Goal: Task Accomplishment & Management: Use online tool/utility

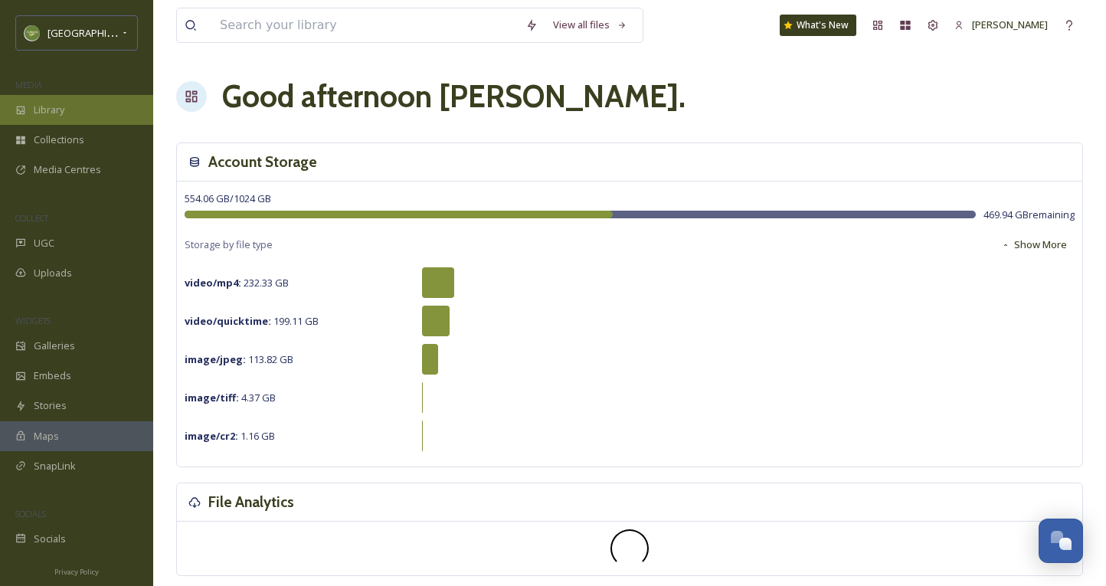
click at [102, 113] on div "Library" at bounding box center [76, 110] width 153 height 30
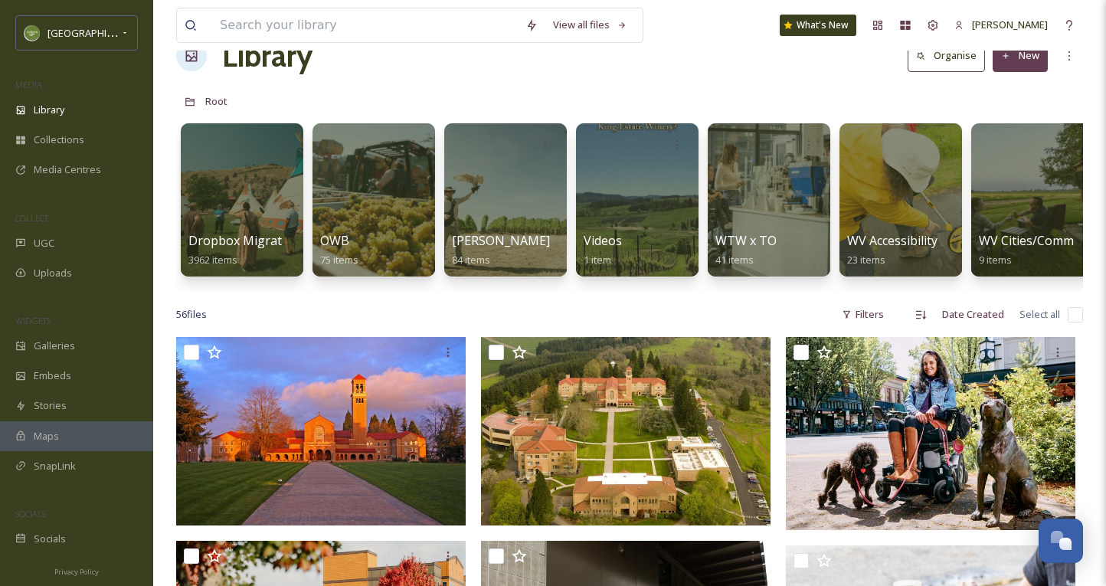
scroll to position [34, 0]
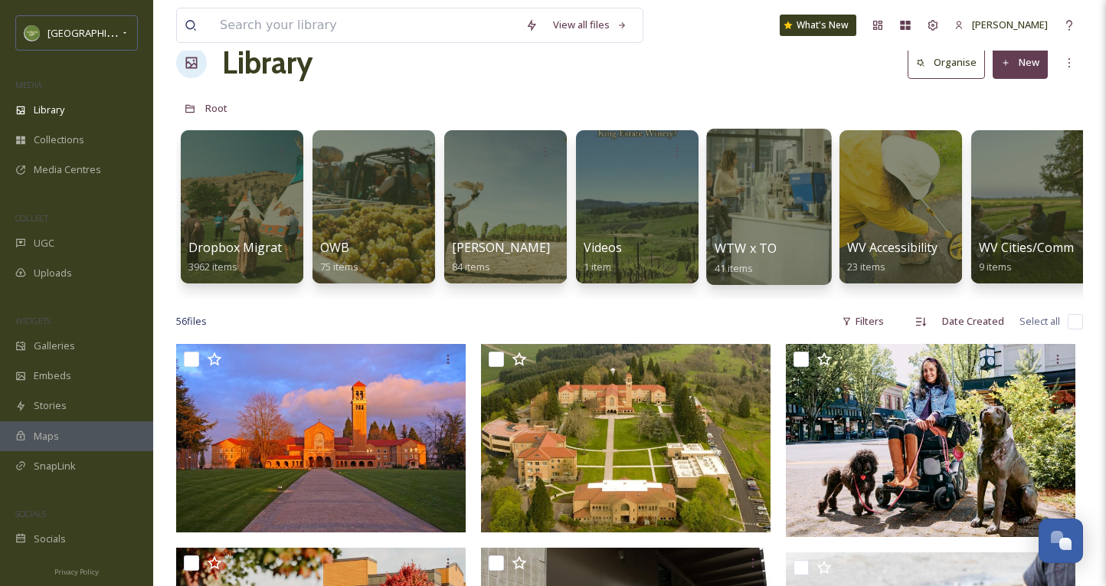
click at [735, 195] on div at bounding box center [768, 207] width 125 height 156
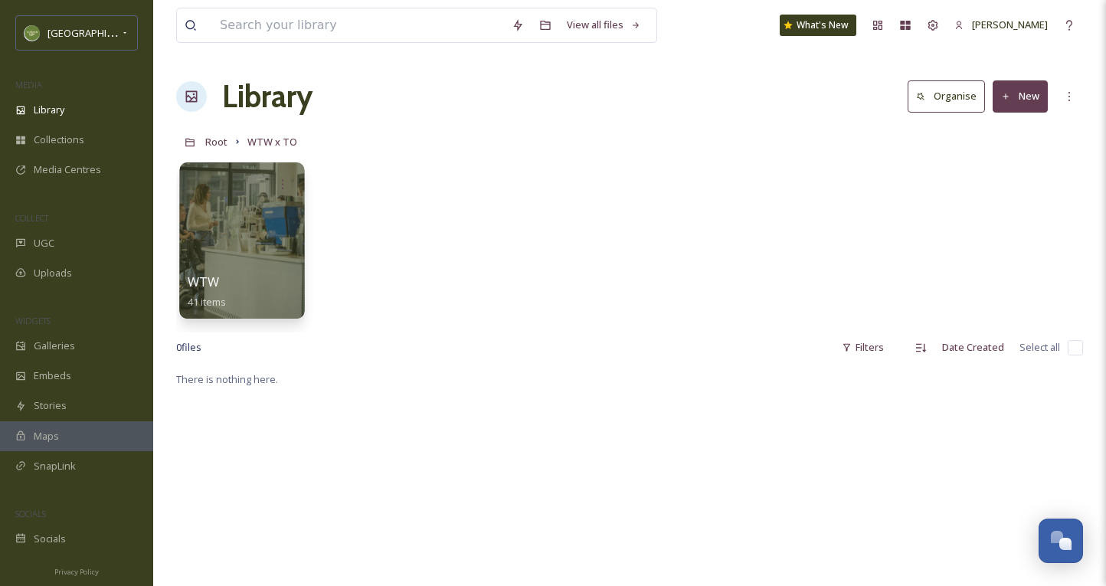
click at [257, 299] on div "WTW 41 items" at bounding box center [243, 292] width 110 height 38
click at [244, 261] on div at bounding box center [241, 240] width 125 height 156
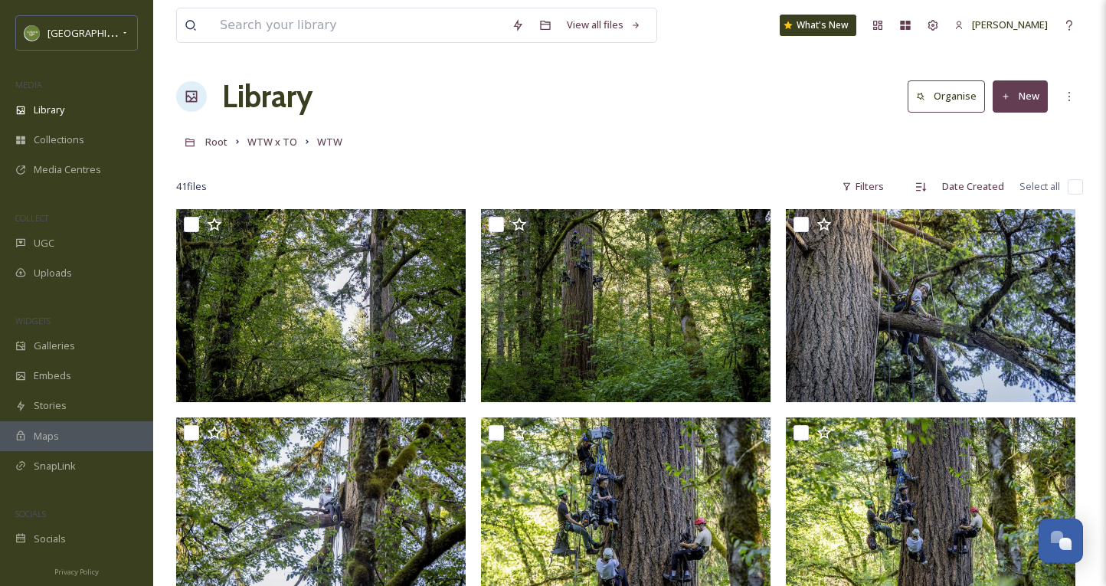
click at [1024, 97] on button "New" at bounding box center [1020, 95] width 55 height 31
click at [1012, 129] on span "File Upload" at bounding box center [1013, 132] width 51 height 15
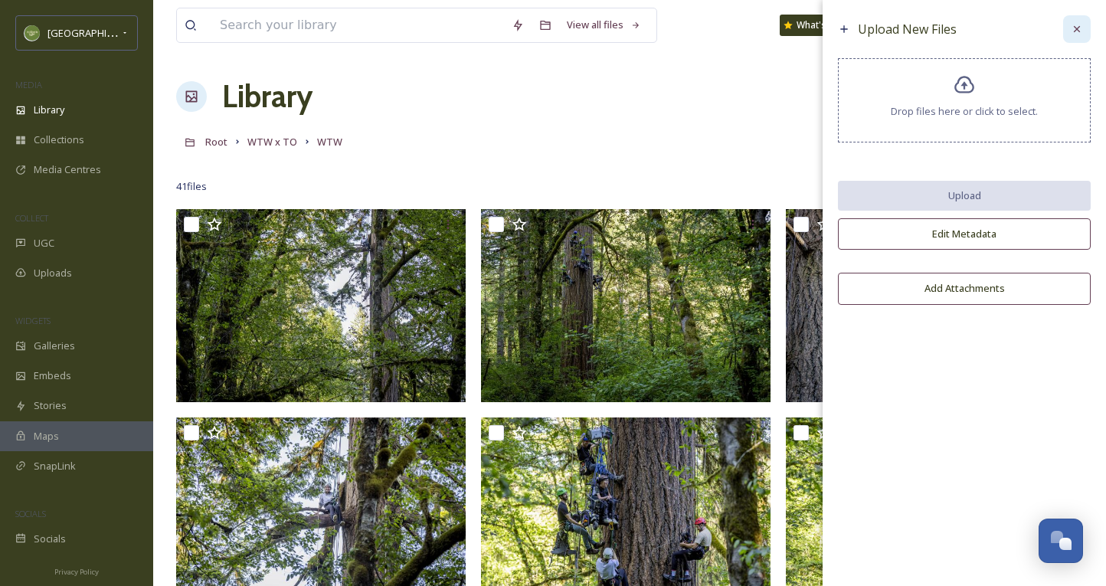
click at [1074, 25] on icon at bounding box center [1077, 29] width 12 height 12
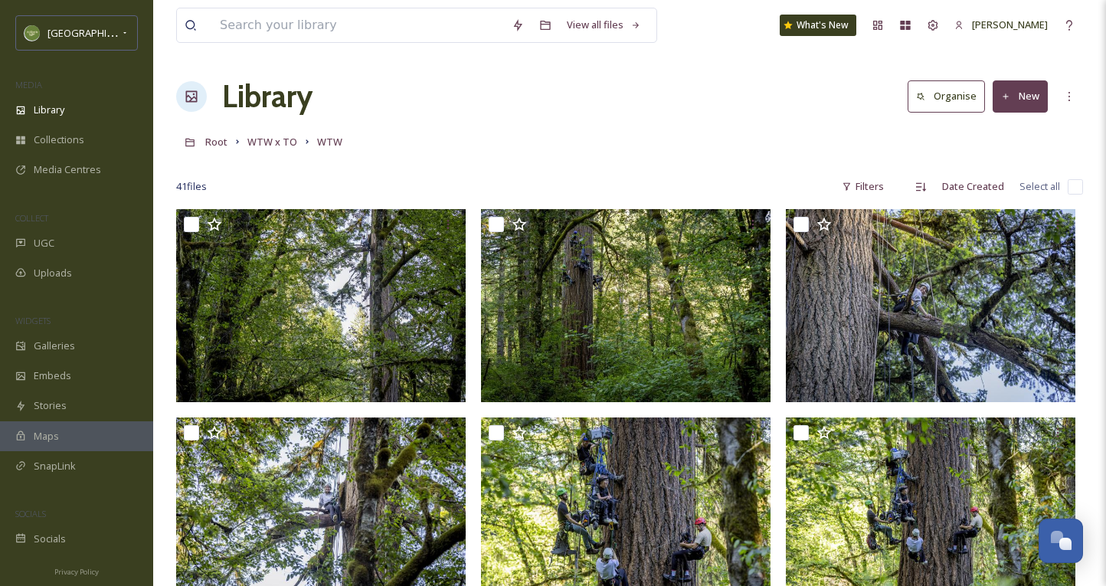
click at [1010, 99] on icon at bounding box center [1006, 97] width 10 height 10
click at [976, 151] on div ".zip Upload" at bounding box center [1004, 162] width 87 height 30
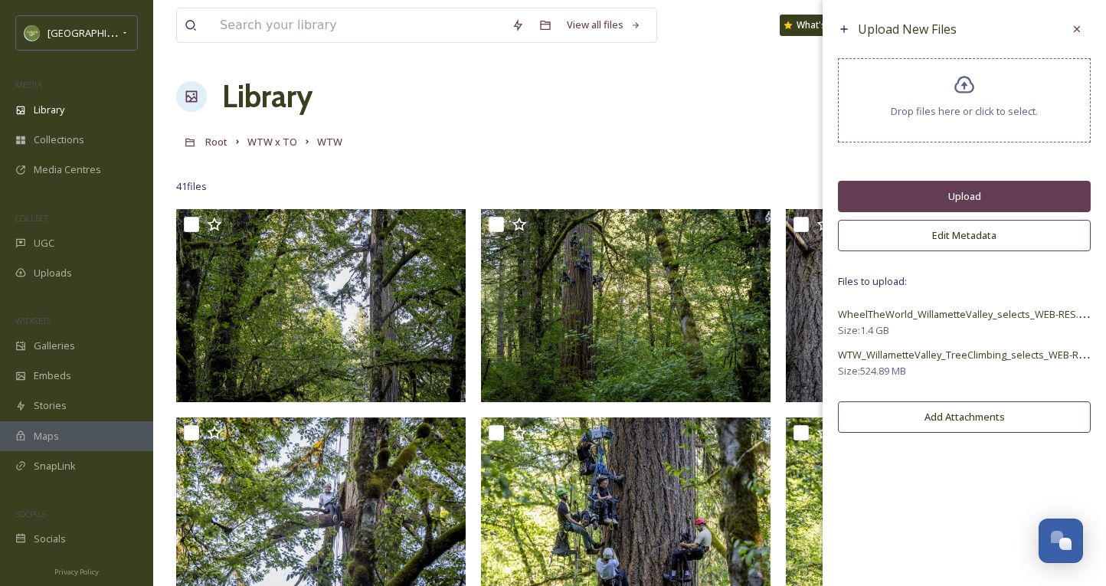
click at [892, 195] on button "Upload" at bounding box center [964, 196] width 253 height 31
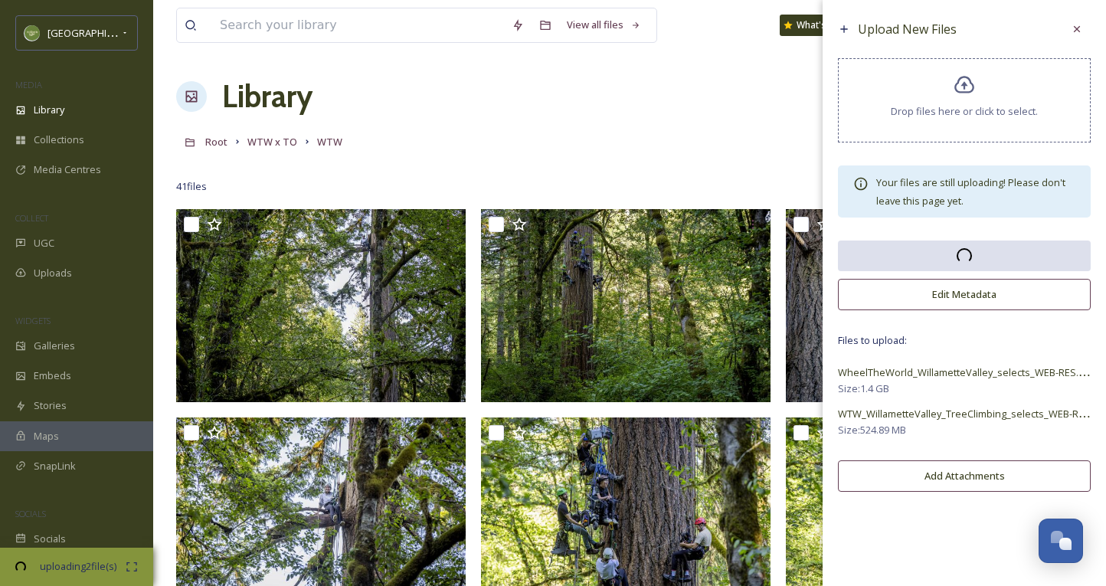
scroll to position [33, 0]
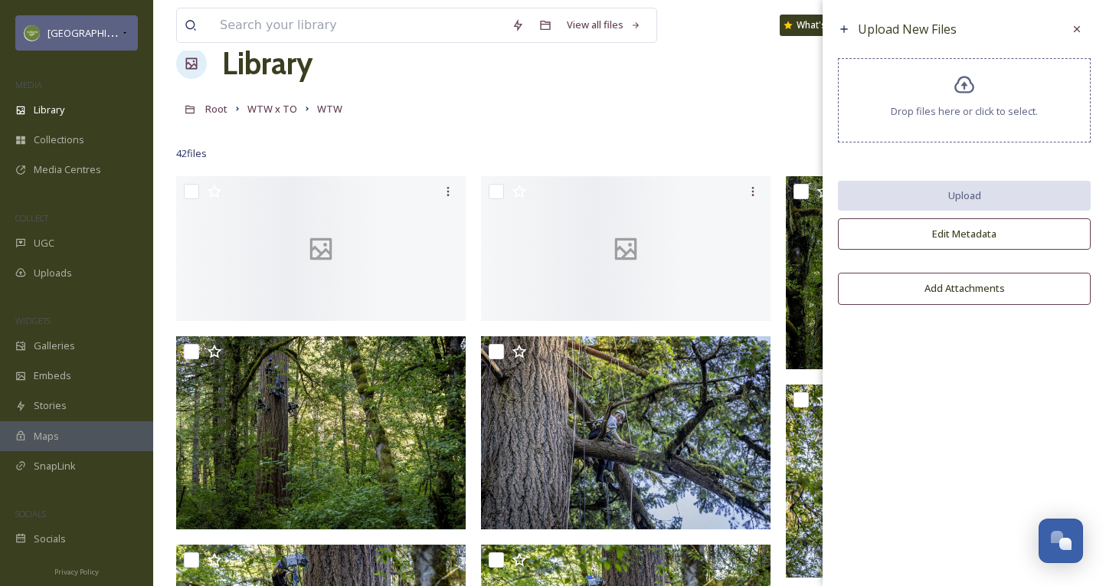
click at [126, 41] on div "[GEOGRAPHIC_DATA]" at bounding box center [76, 32] width 123 height 35
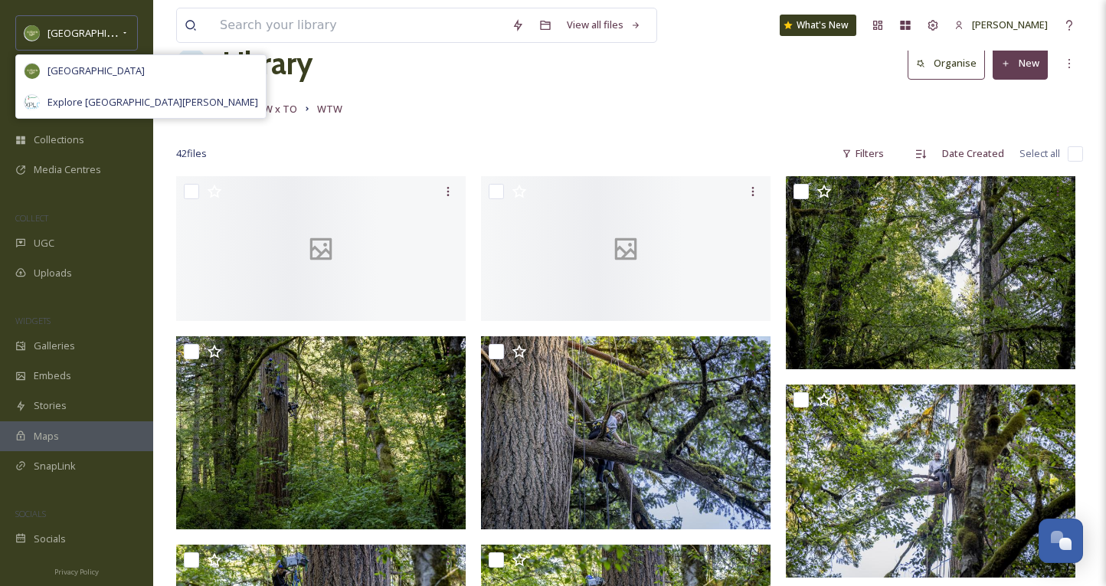
click at [129, 11] on div "[GEOGRAPHIC_DATA] [GEOGRAPHIC_DATA] Explore North [PERSON_NAME] MEDIA Library C…" at bounding box center [76, 293] width 153 height 586
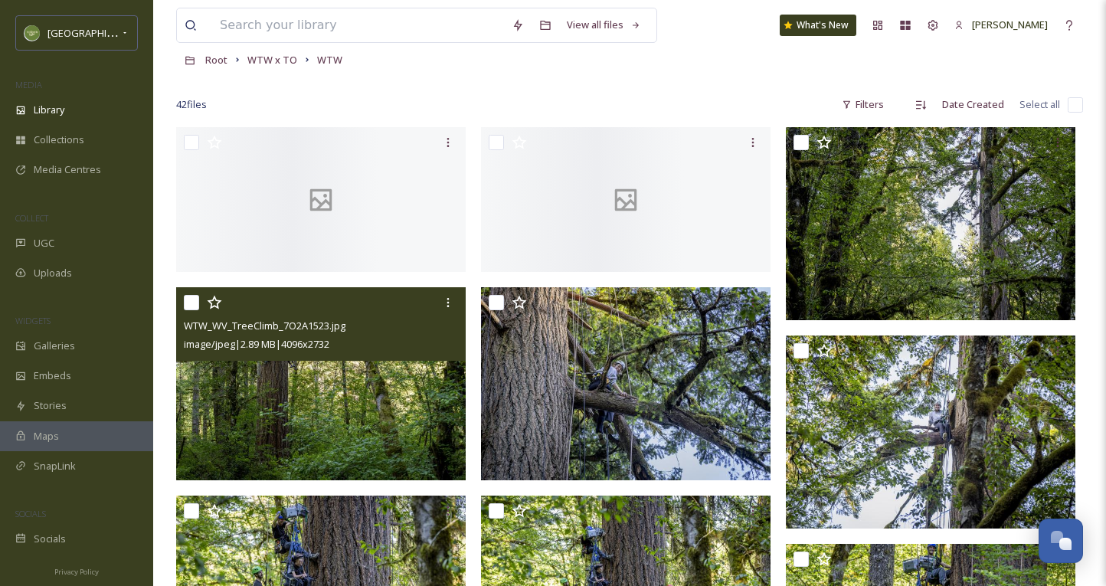
scroll to position [99, 0]
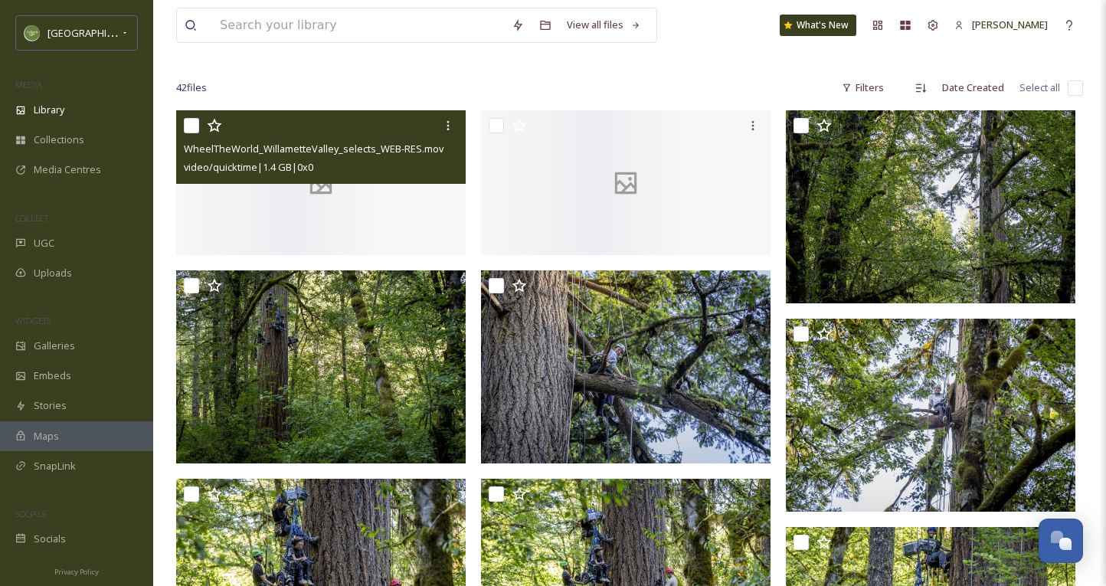
click at [311, 240] on div at bounding box center [321, 182] width 290 height 145
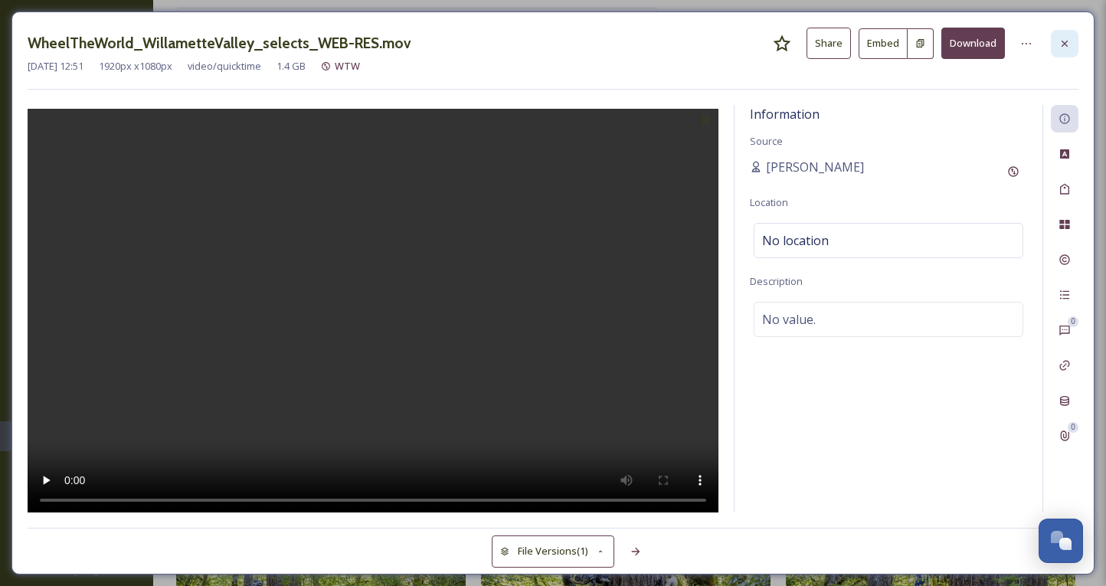
click at [1069, 32] on div at bounding box center [1065, 44] width 28 height 28
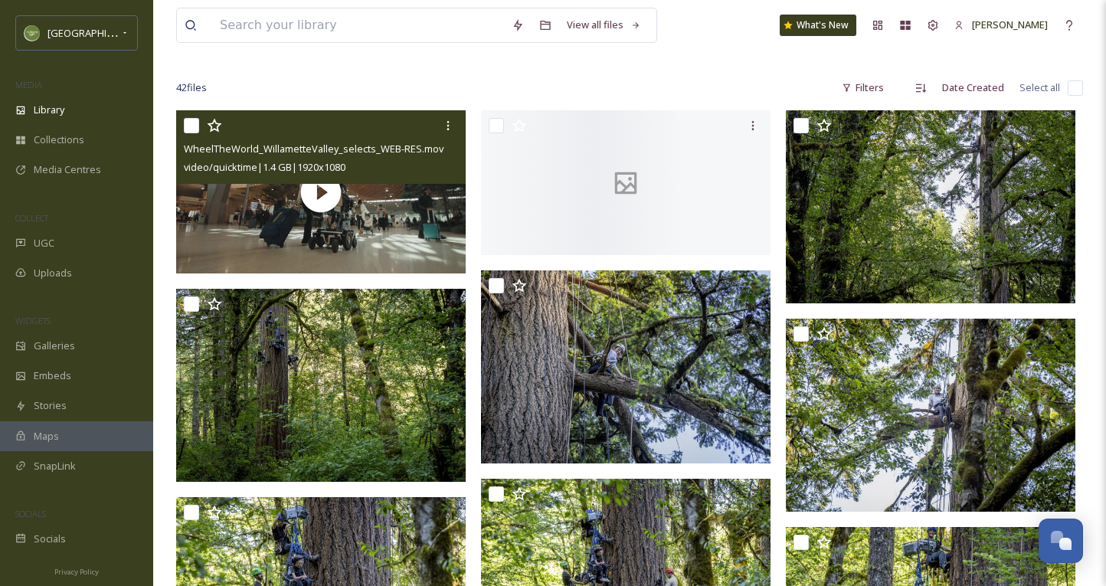
click at [679, 70] on div at bounding box center [629, 64] width 907 height 15
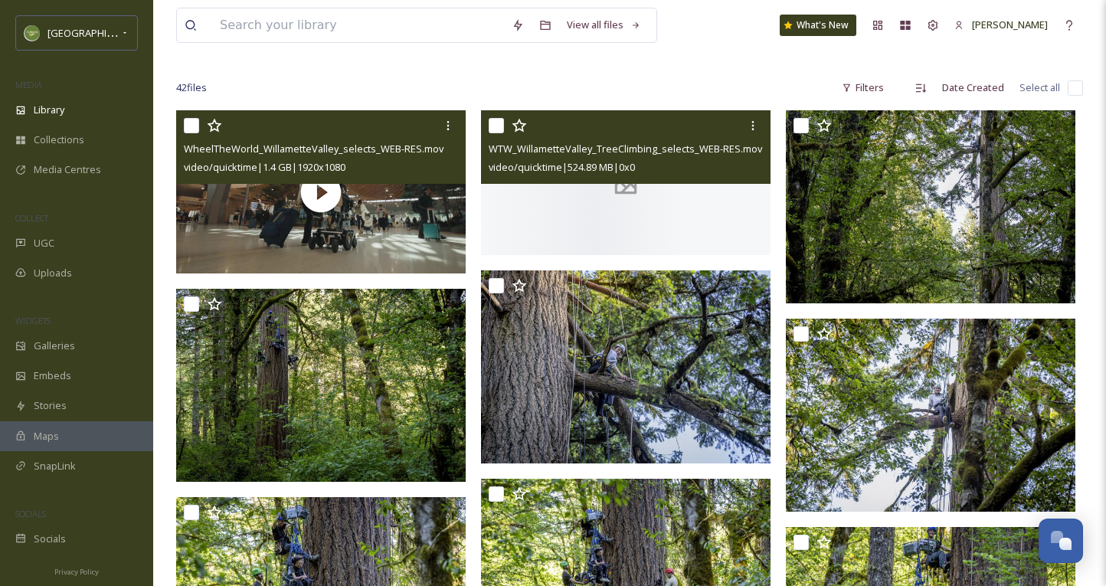
click at [568, 198] on div at bounding box center [626, 182] width 290 height 145
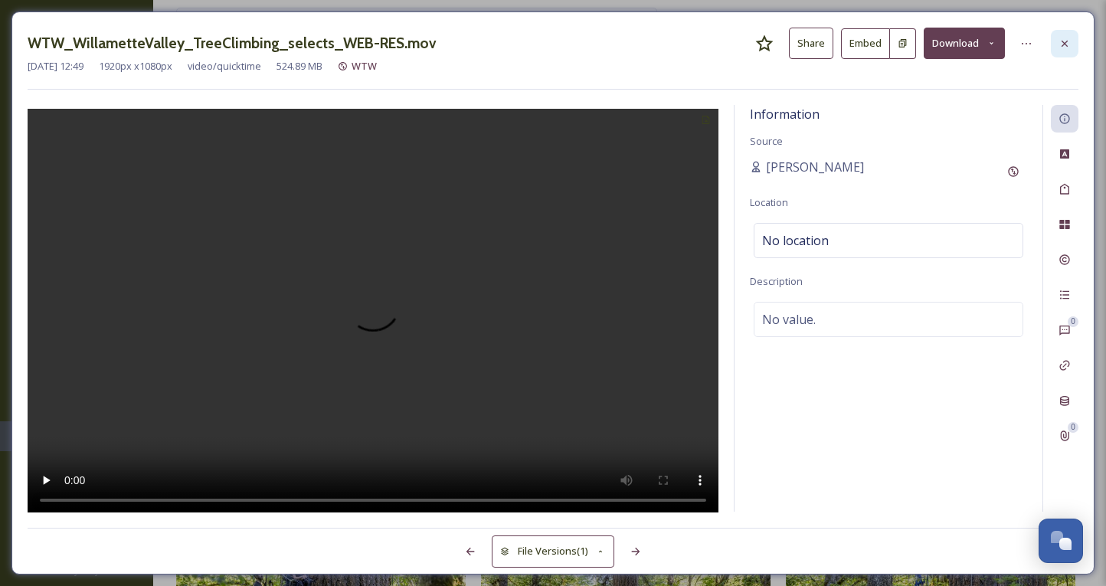
click at [1071, 41] on div at bounding box center [1065, 44] width 28 height 28
